Goal: Task Accomplishment & Management: Use online tool/utility

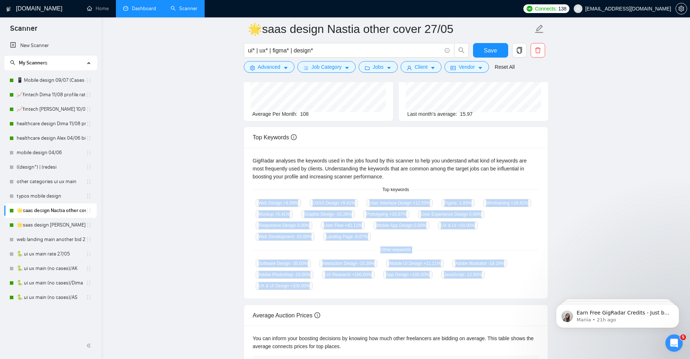
click at [143, 11] on link "Dashboard" at bounding box center [139, 8] width 33 height 6
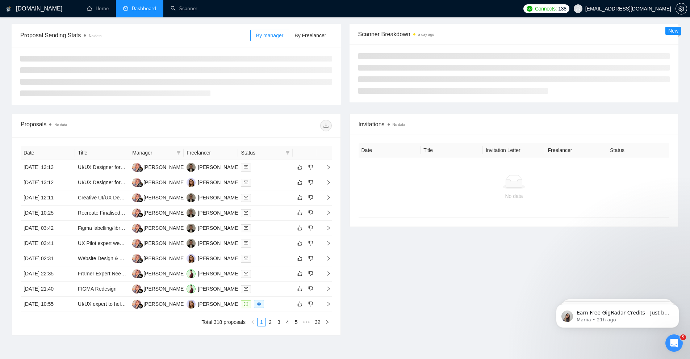
scroll to position [75, 0]
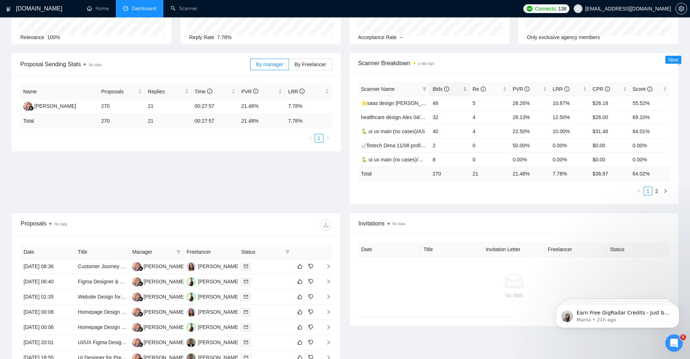
click at [465, 90] on div "Bids" at bounding box center [450, 89] width 34 height 8
click at [404, 131] on link "🐍 ui ux main (no cases)/Dima" at bounding box center [395, 132] width 69 height 6
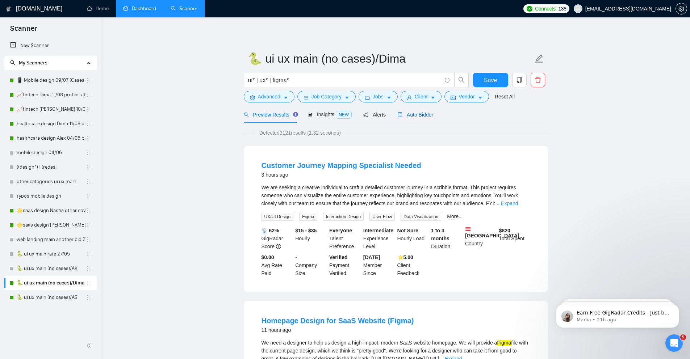
click at [412, 116] on span "Auto Bidder" at bounding box center [415, 115] width 36 height 6
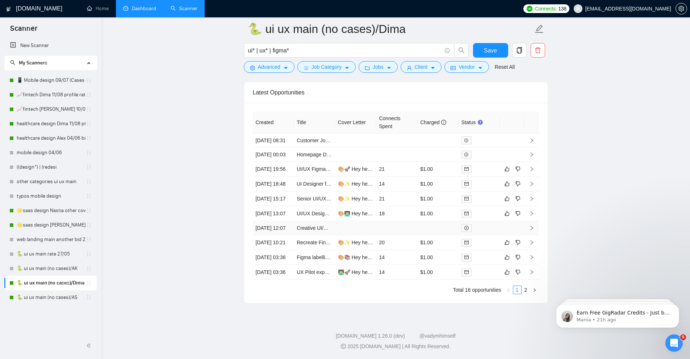
scroll to position [1947, 0]
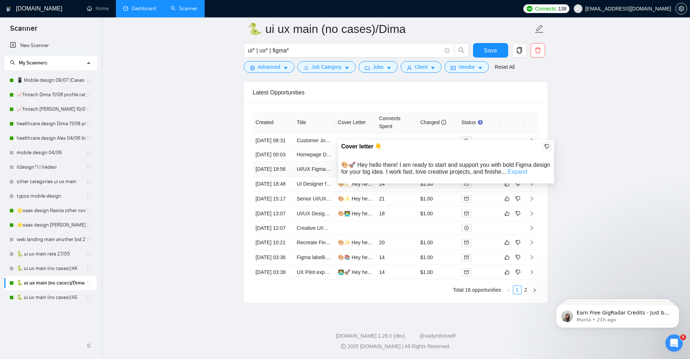
click at [527, 169] on link "Expand" at bounding box center [518, 172] width 20 height 6
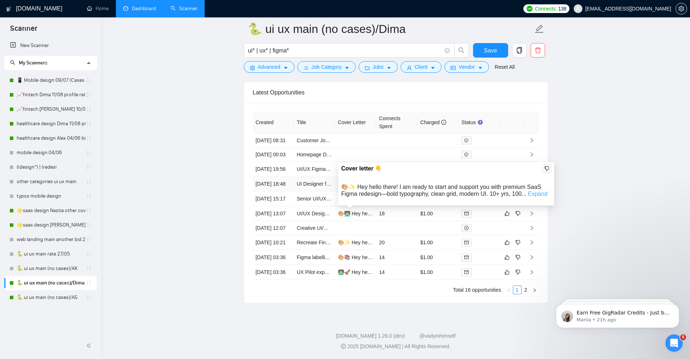
click at [542, 191] on link "Expand" at bounding box center [538, 194] width 20 height 6
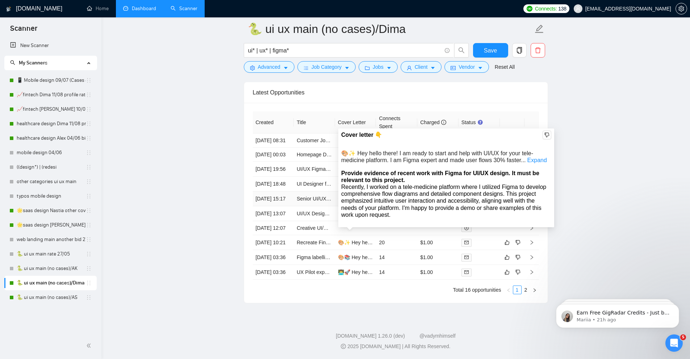
click at [359, 202] on span "🎨✨ Hey hello there! I am ready to start and help with UI/UX for your tele-medic…" at bounding box center [677, 199] width 678 height 6
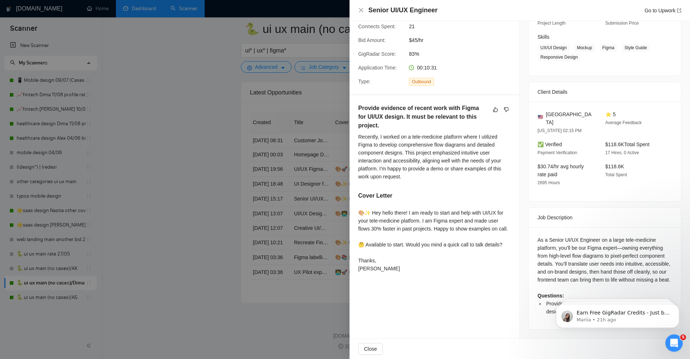
scroll to position [1979, 0]
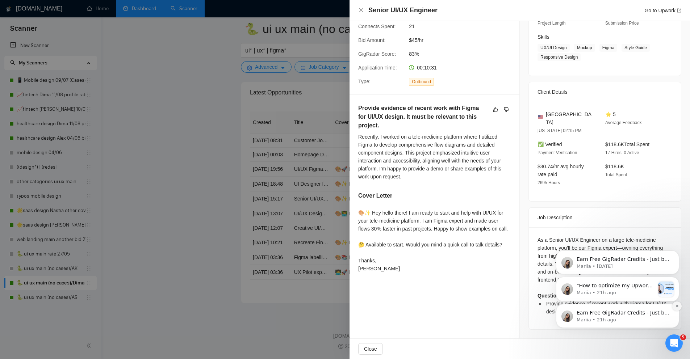
click at [678, 308] on icon "Dismiss notification" at bounding box center [677, 306] width 4 height 4
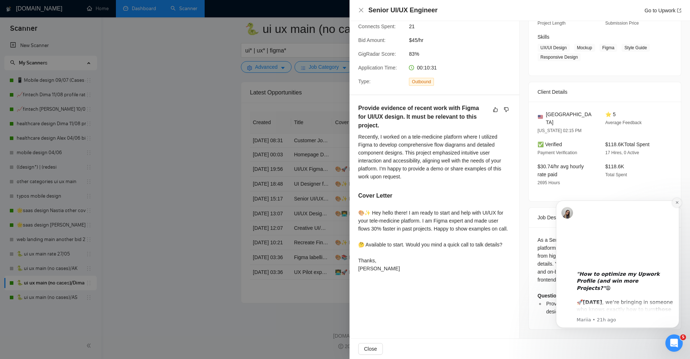
click at [679, 204] on icon "Dismiss notification" at bounding box center [677, 203] width 4 height 4
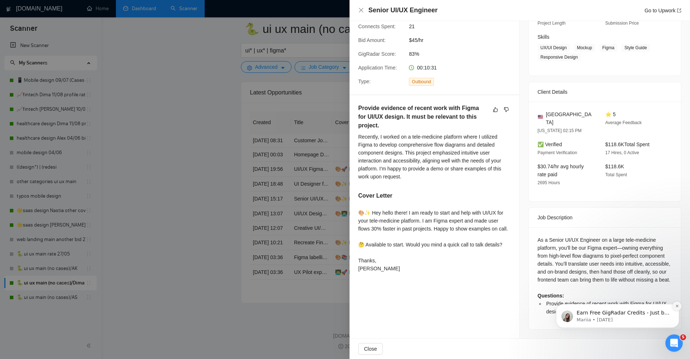
click at [675, 307] on icon "Dismiss notification" at bounding box center [677, 306] width 4 height 4
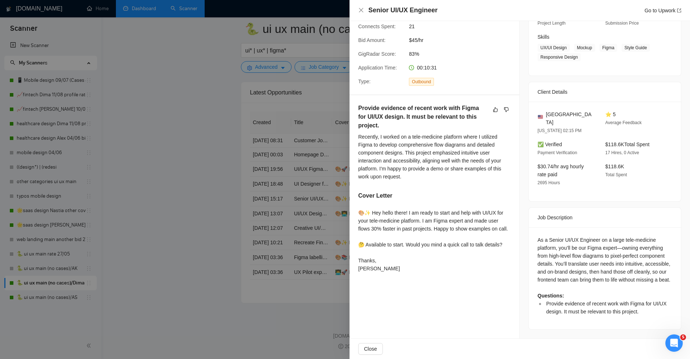
scroll to position [0, 0]
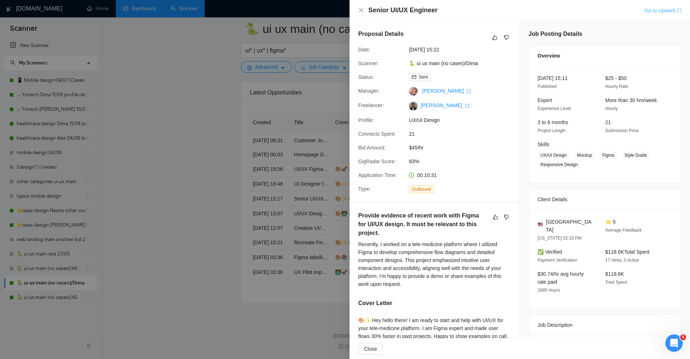
click at [654, 13] on link "Go to Upwork" at bounding box center [663, 11] width 37 height 6
click at [661, 11] on link "Go to Upwork" at bounding box center [663, 11] width 37 height 6
